Goal: Check status

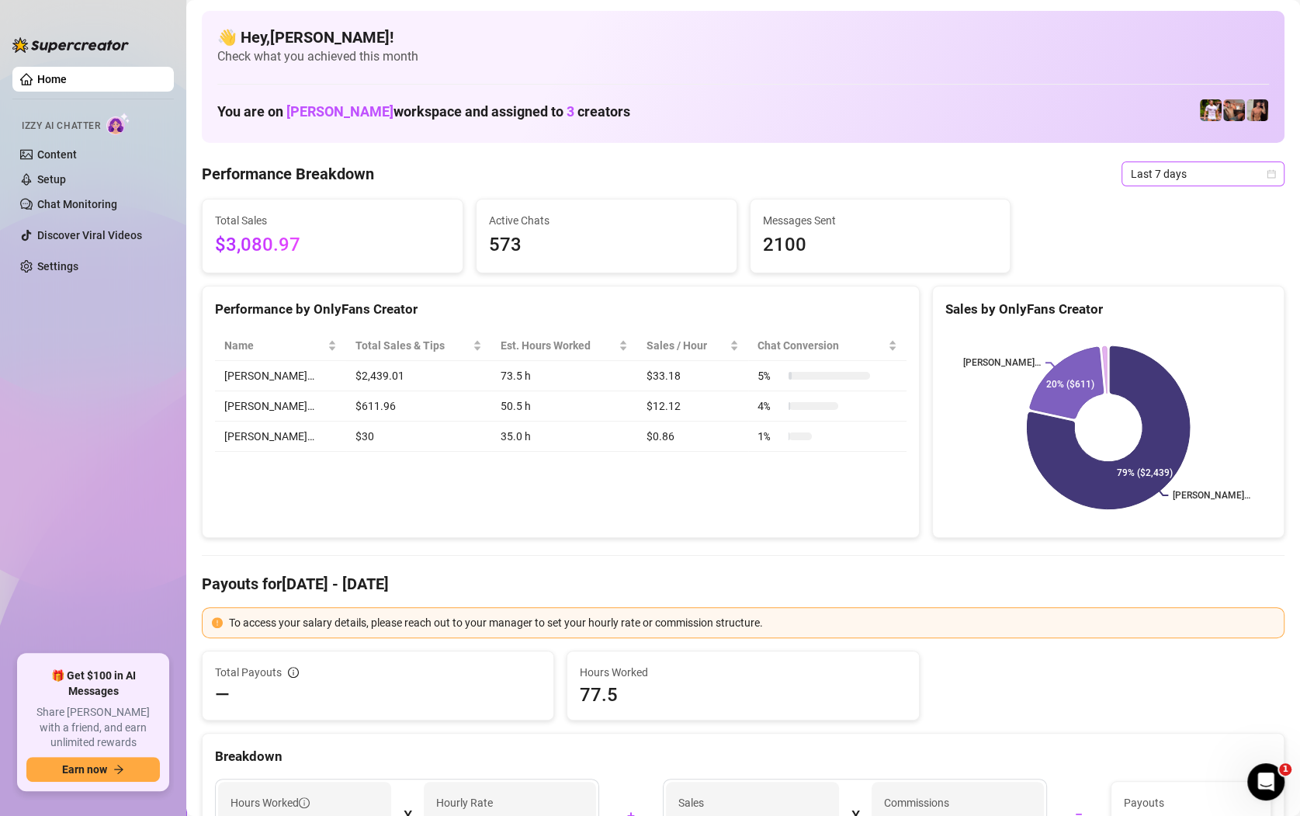
click at [1142, 171] on span "Last 7 days" at bounding box center [1203, 173] width 144 height 23
click at [1132, 303] on div "Custom date" at bounding box center [1202, 304] width 157 height 25
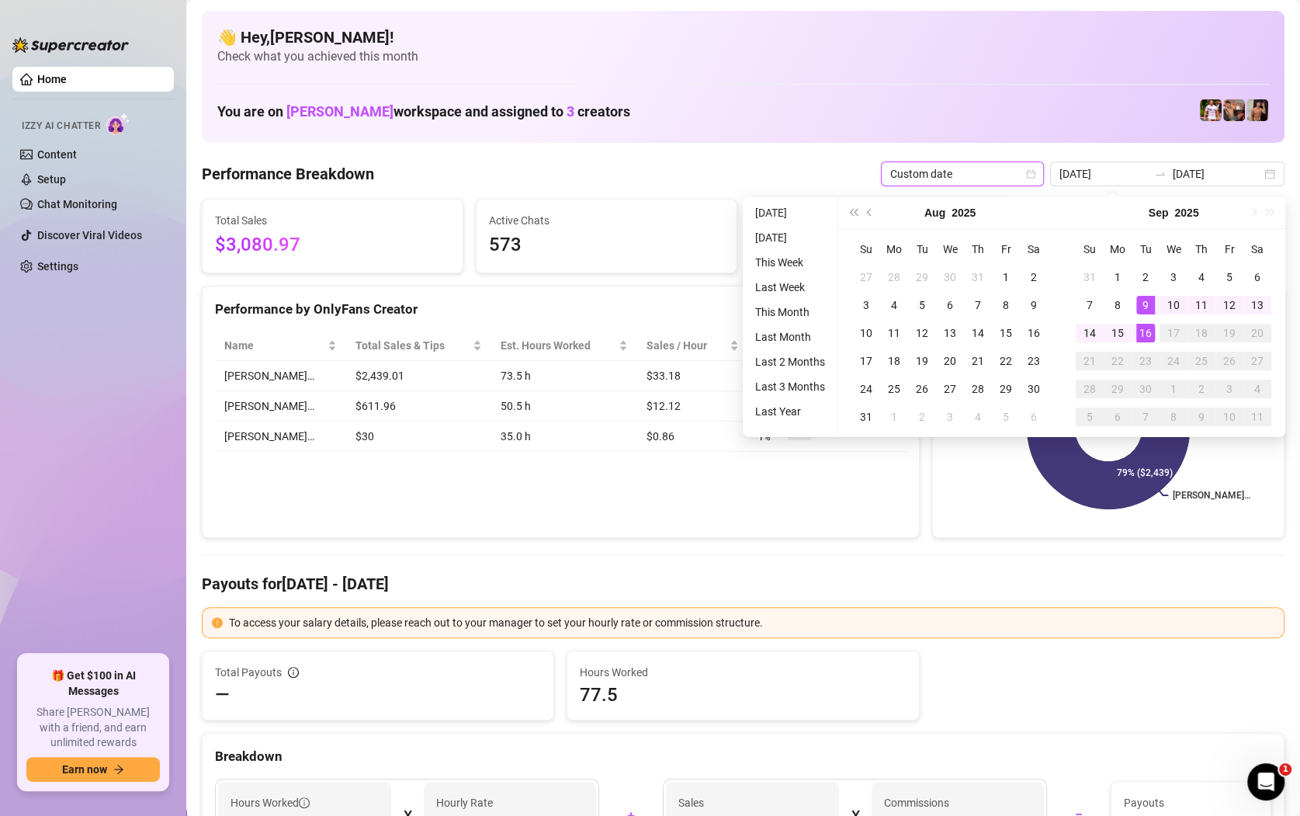
type input "[DATE]"
click at [1139, 335] on div "16" at bounding box center [1145, 333] width 19 height 19
type input "[DATE]"
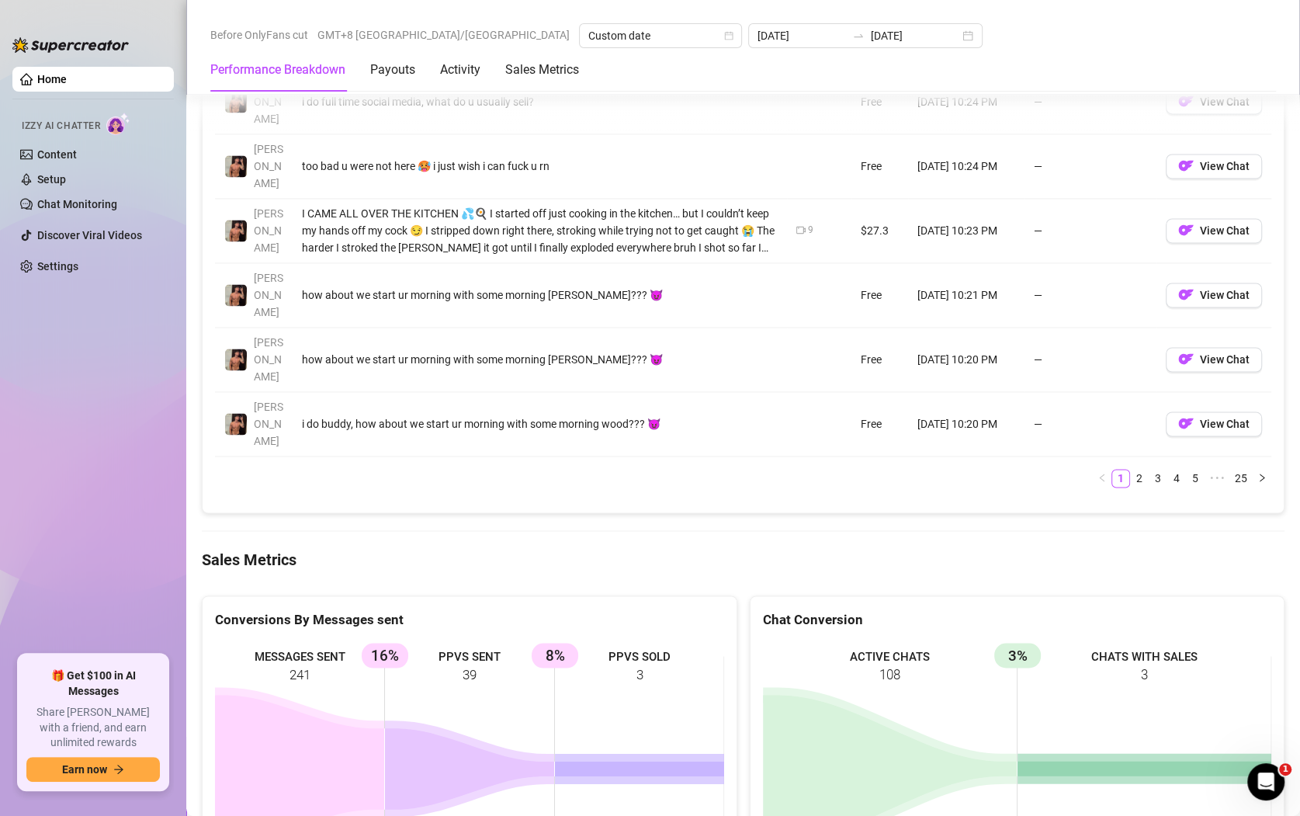
scroll to position [1835, 0]
